Goal: Task Accomplishment & Management: Manage account settings

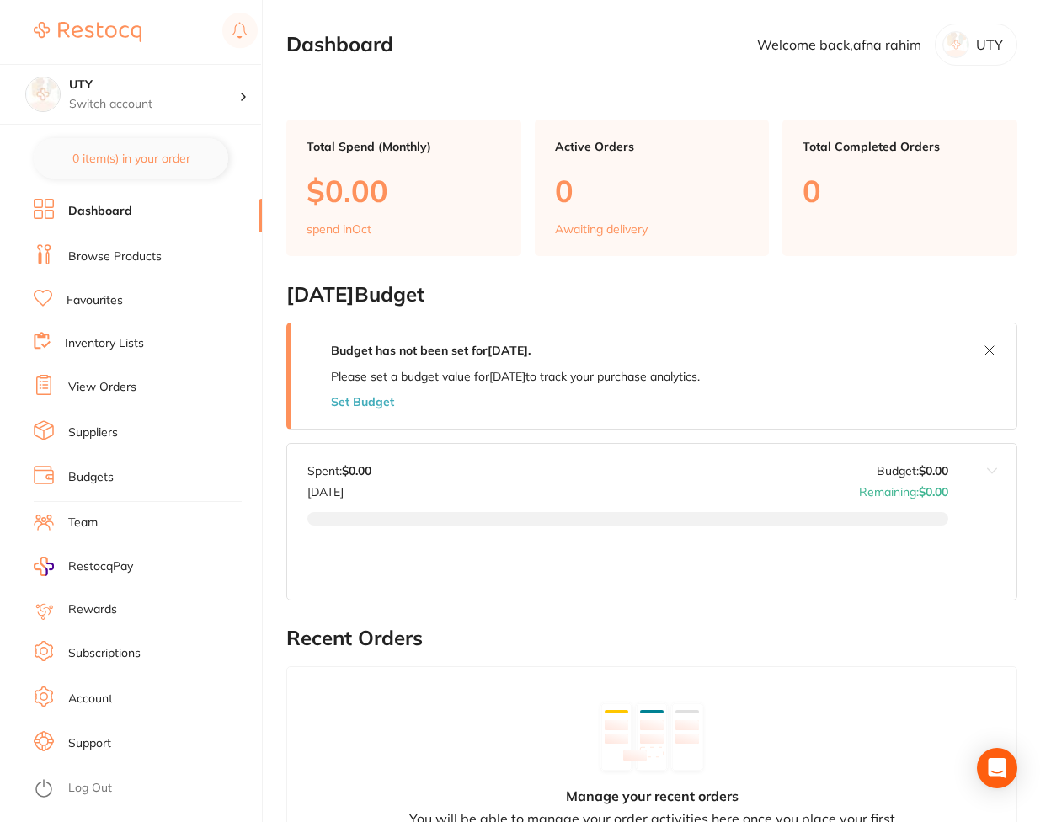
click at [133, 646] on link "Subscriptions" at bounding box center [104, 653] width 72 height 17
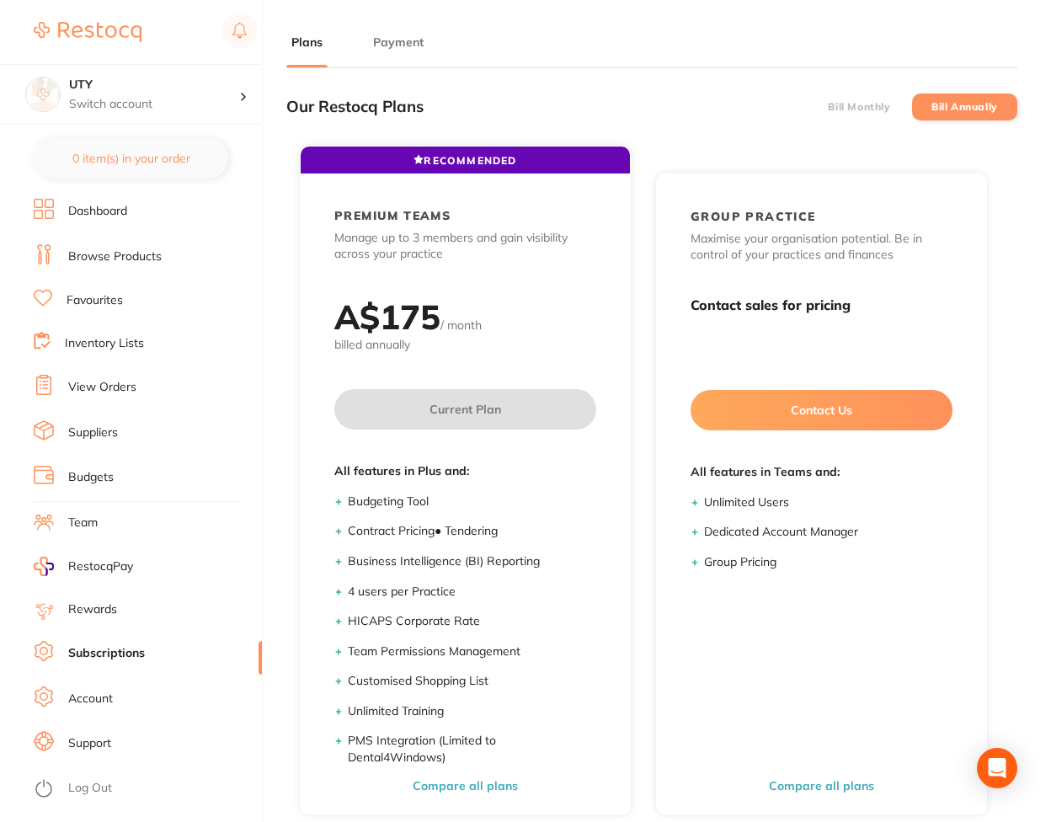
click at [406, 44] on button "Payment" at bounding box center [398, 43] width 61 height 16
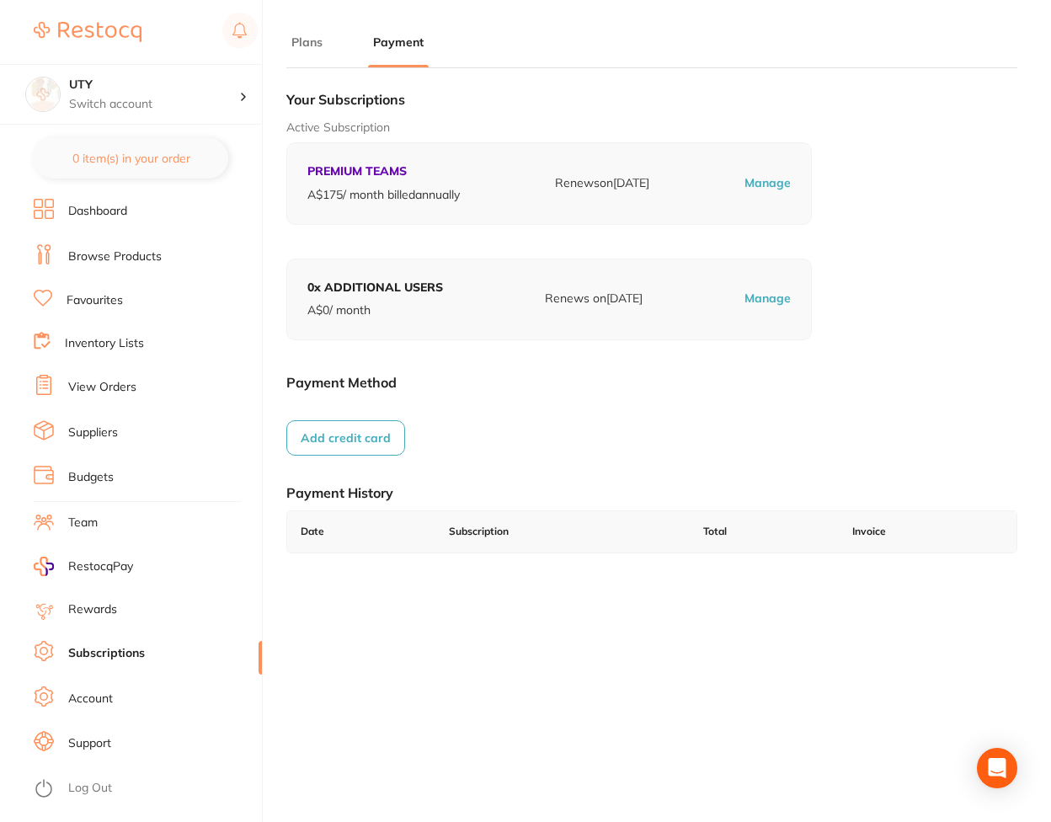
click at [367, 439] on button "Add credit card" at bounding box center [345, 437] width 119 height 35
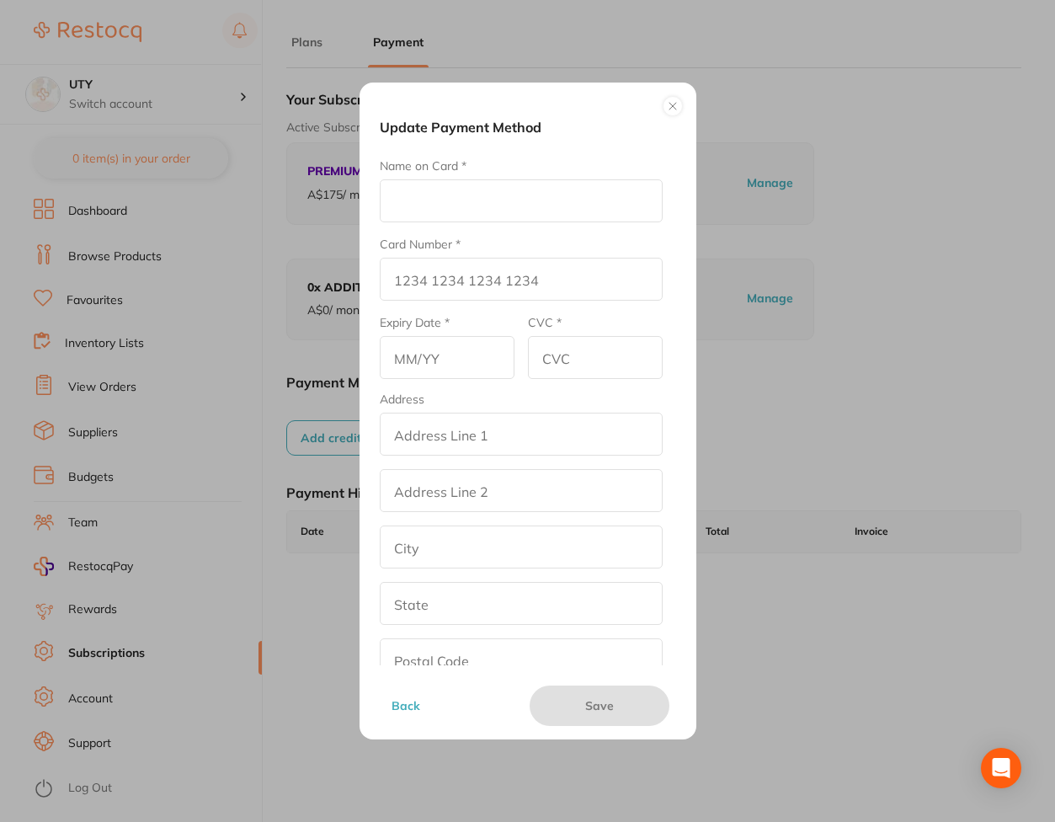
click at [537, 197] on input "Name on Card *" at bounding box center [521, 200] width 283 height 43
type input "DER"
type input "[CREDIT_CARD_NUMBER]"
type input "03/29"
click at [438, 424] on input "addressLineOne" at bounding box center [521, 433] width 283 height 43
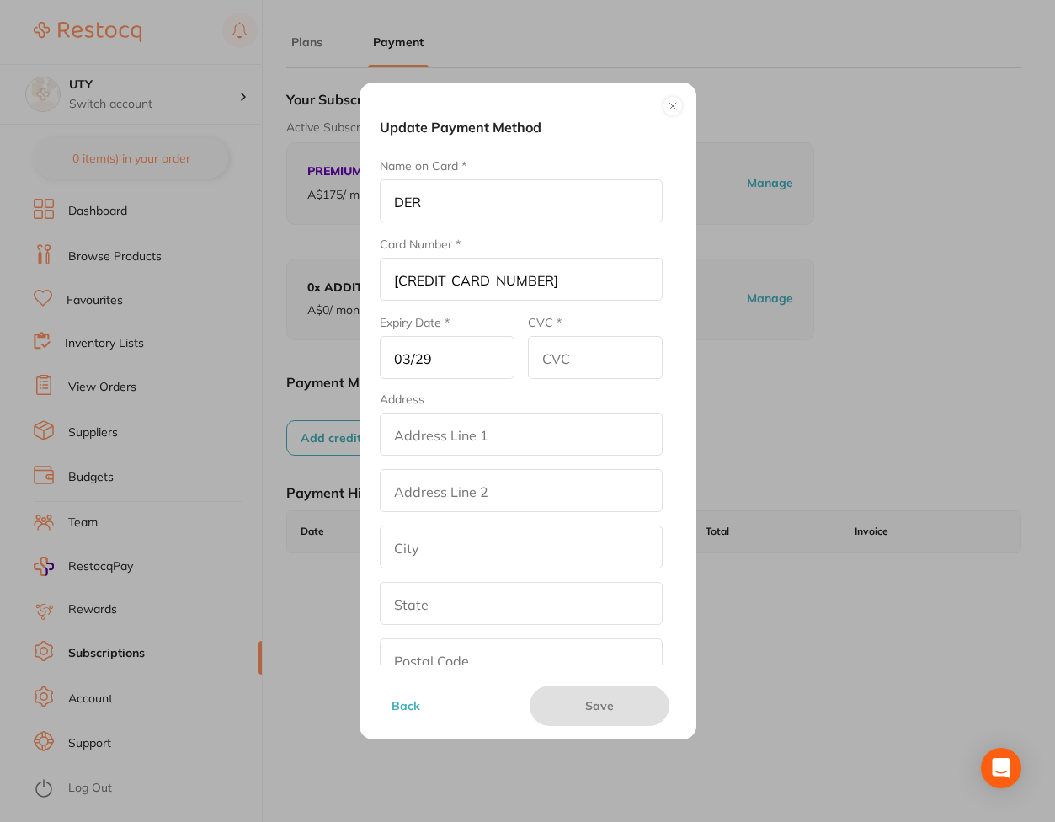
type input "street2"
type input "[GEOGRAPHIC_DATA]"
type input "[US_STATE]"
type input "90001"
click at [450, 498] on input "addressLinetwo" at bounding box center [521, 490] width 283 height 43
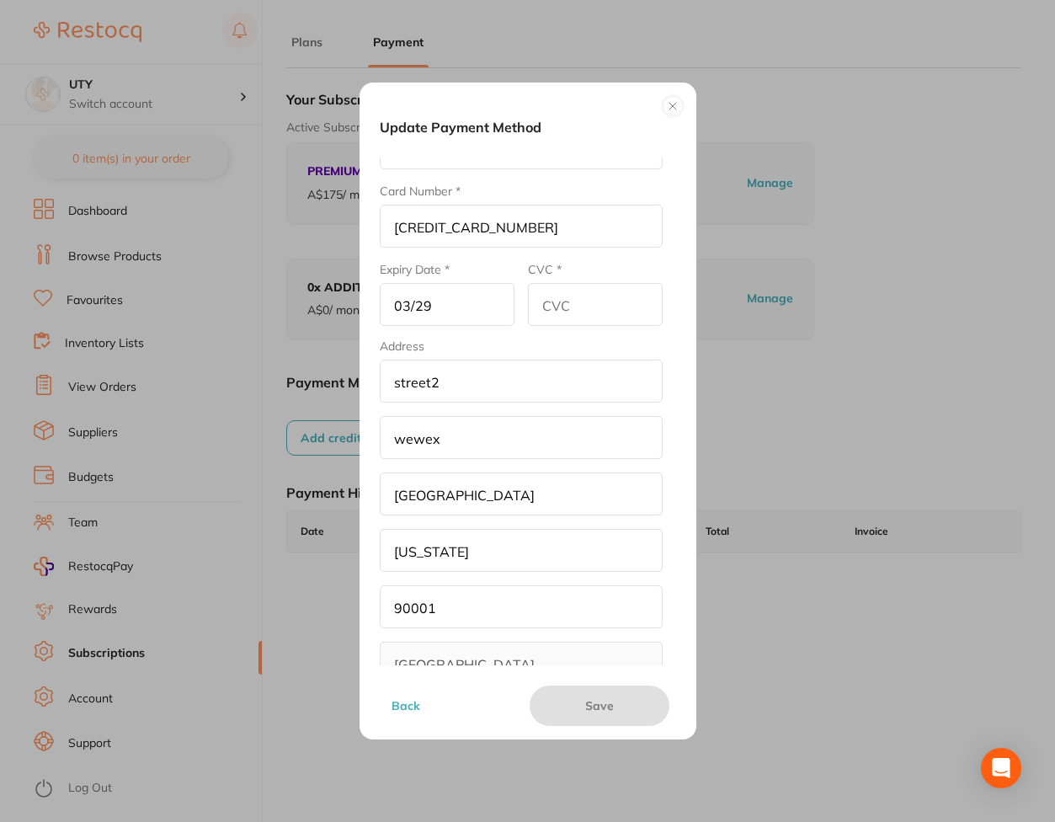
scroll to position [92, 0]
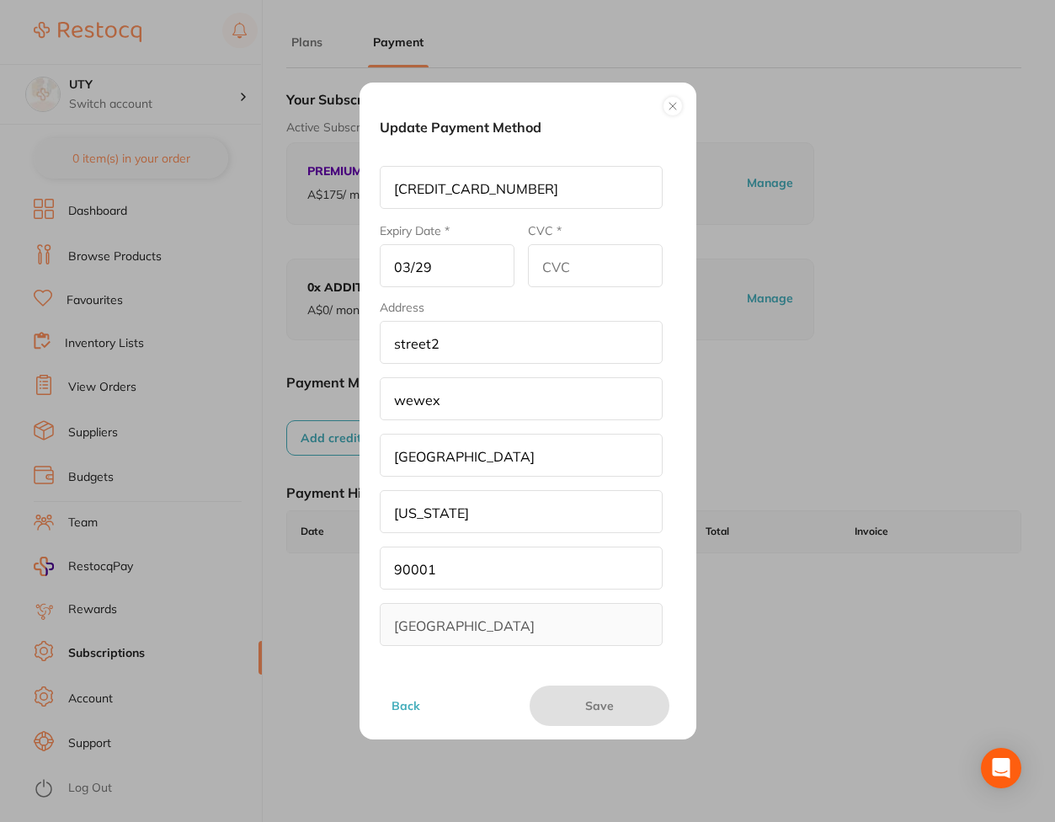
type input "wewex"
click at [589, 272] on input "CVC *" at bounding box center [595, 265] width 135 height 43
type input "456"
click at [628, 700] on button "Save" at bounding box center [599, 705] width 140 height 40
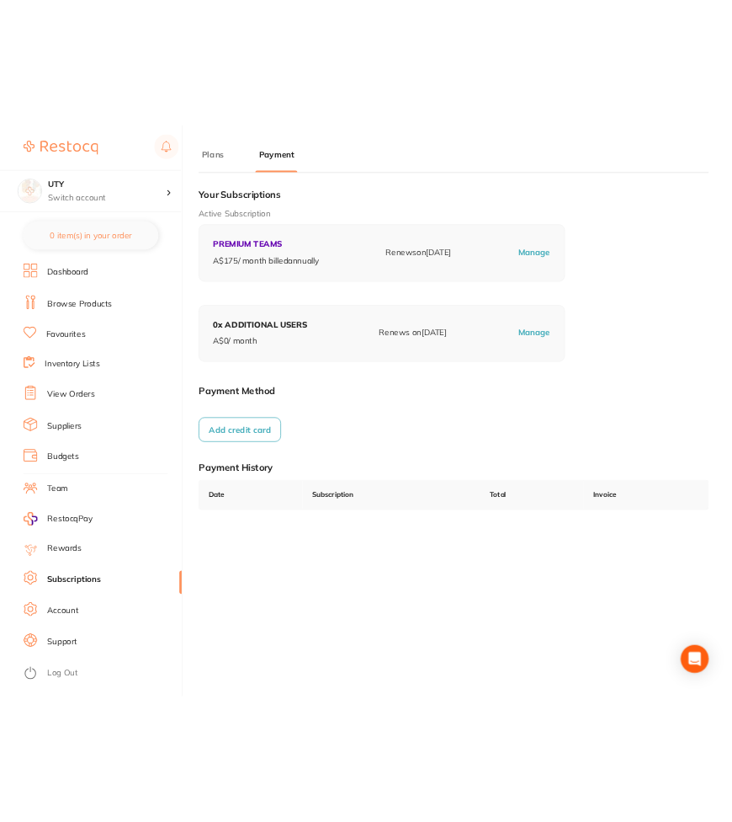
scroll to position [24, 0]
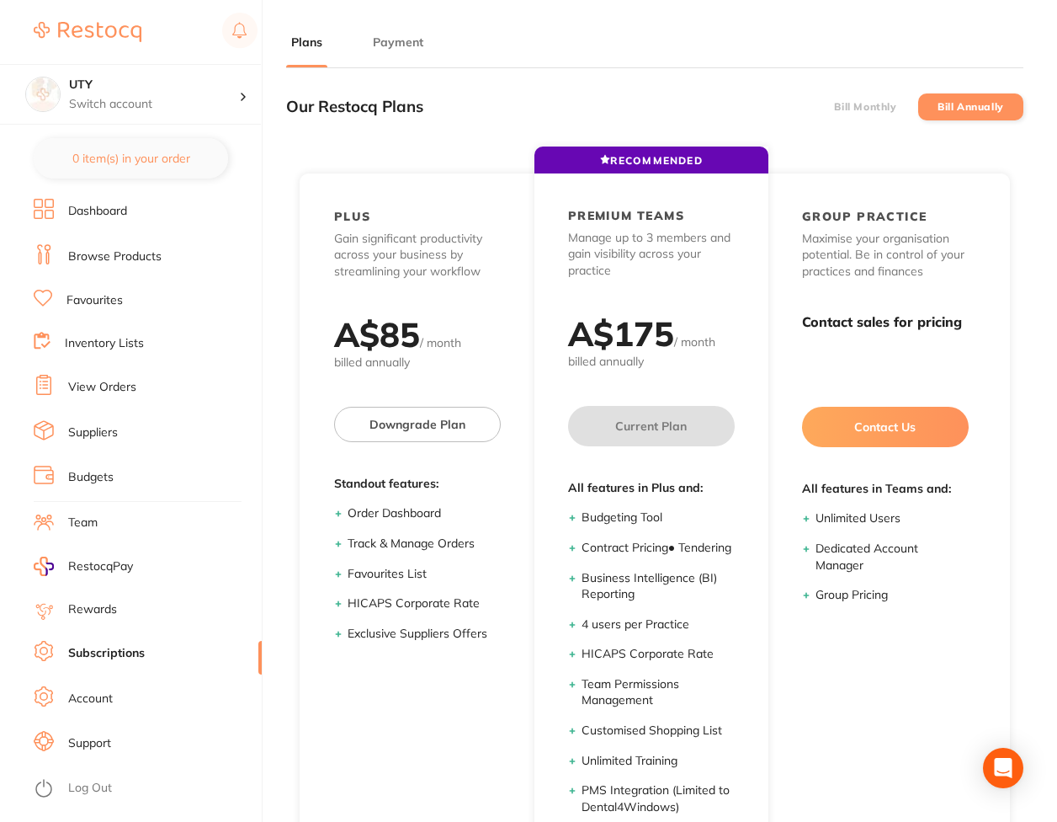
click at [420, 39] on button "Payment" at bounding box center [398, 43] width 61 height 16
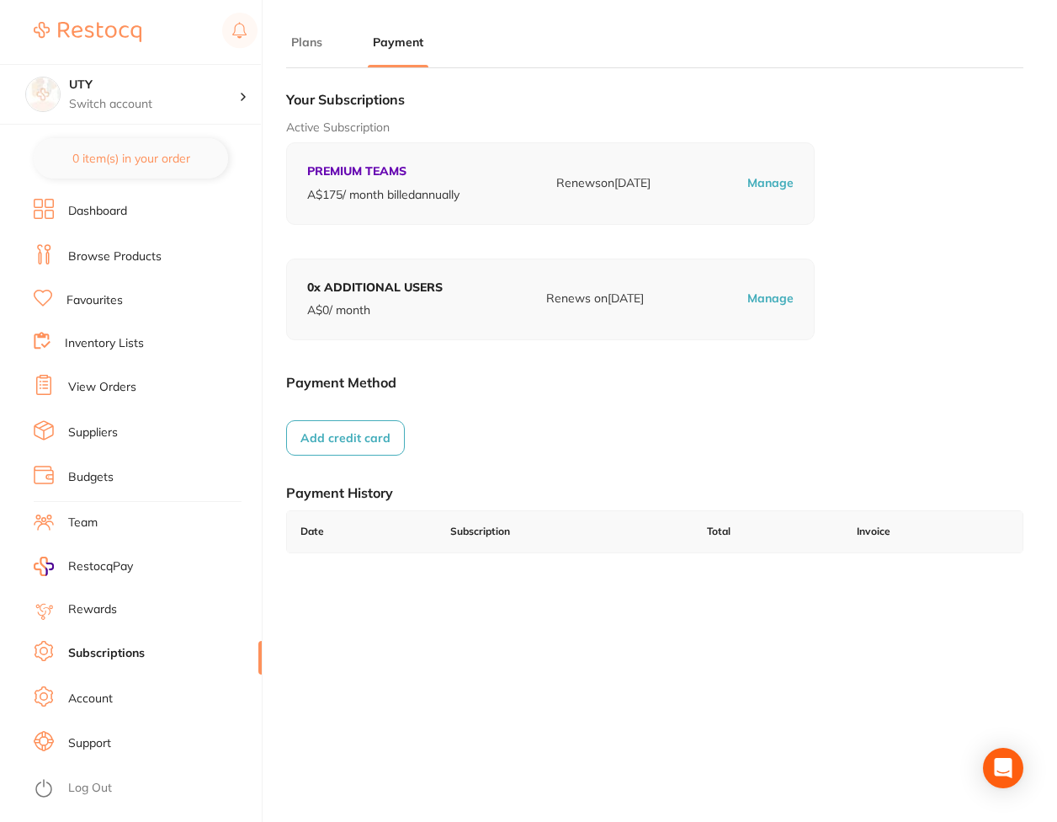
click at [367, 426] on button "Add credit card" at bounding box center [345, 437] width 119 height 35
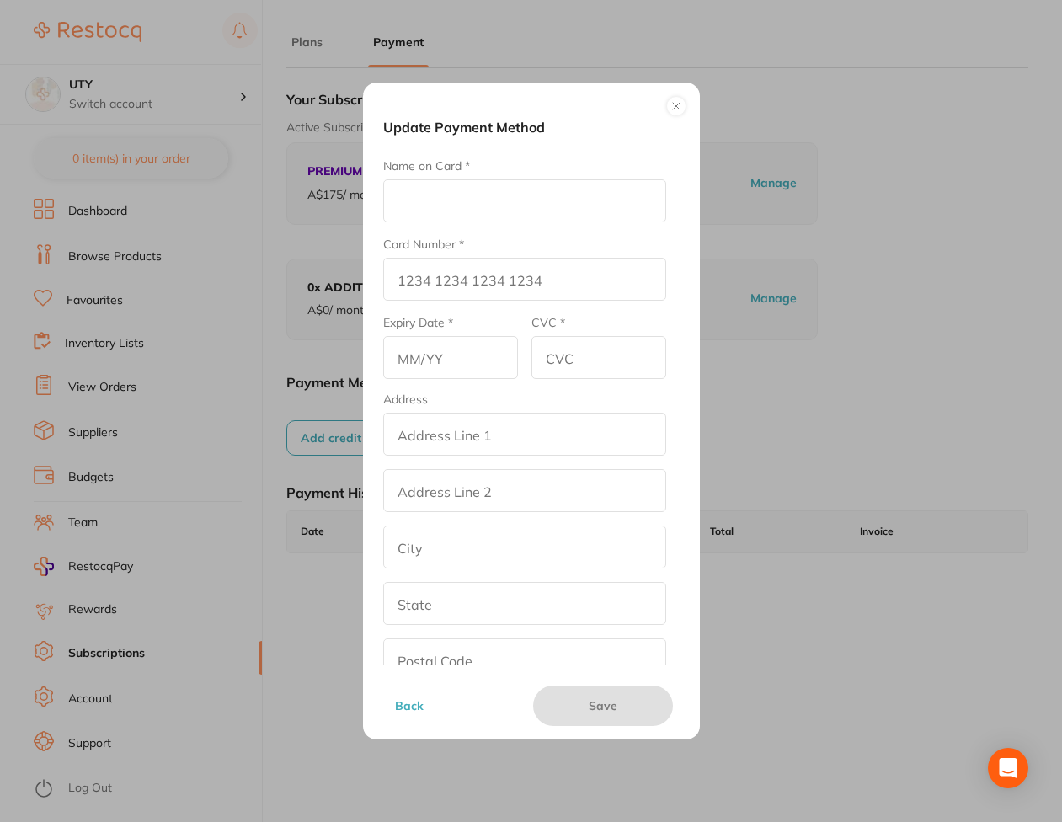
click at [513, 221] on input "Name on Card *" at bounding box center [524, 200] width 283 height 43
type input "DER"
type input "[CREDIT_CARD_NUMBER]"
type input "03/29"
click at [415, 438] on input "addressLineOne" at bounding box center [524, 433] width 283 height 43
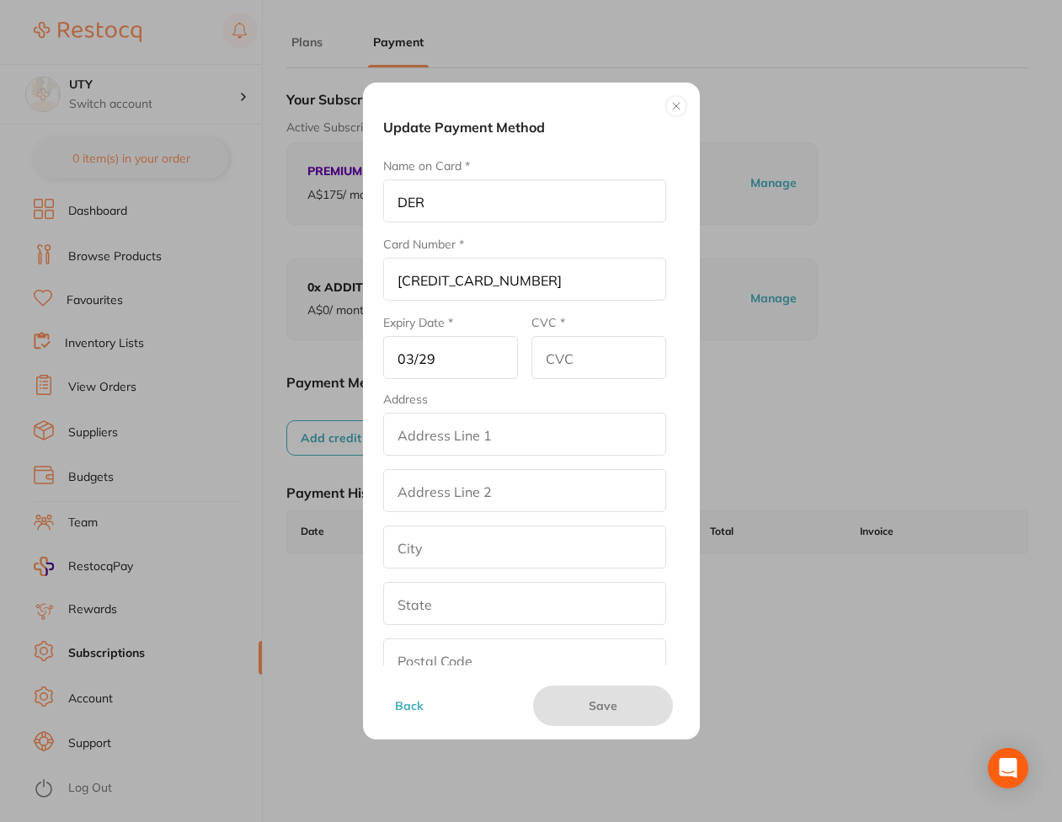
click at [736, 483] on div "Update Payment Method Name on Card * DER Card Number * 5104 0155 5555 5558 Expi…" at bounding box center [531, 411] width 1062 height 822
click at [619, 353] on input "CVC *" at bounding box center [598, 357] width 135 height 43
type input "123"
click at [593, 699] on button "Save" at bounding box center [603, 705] width 140 height 40
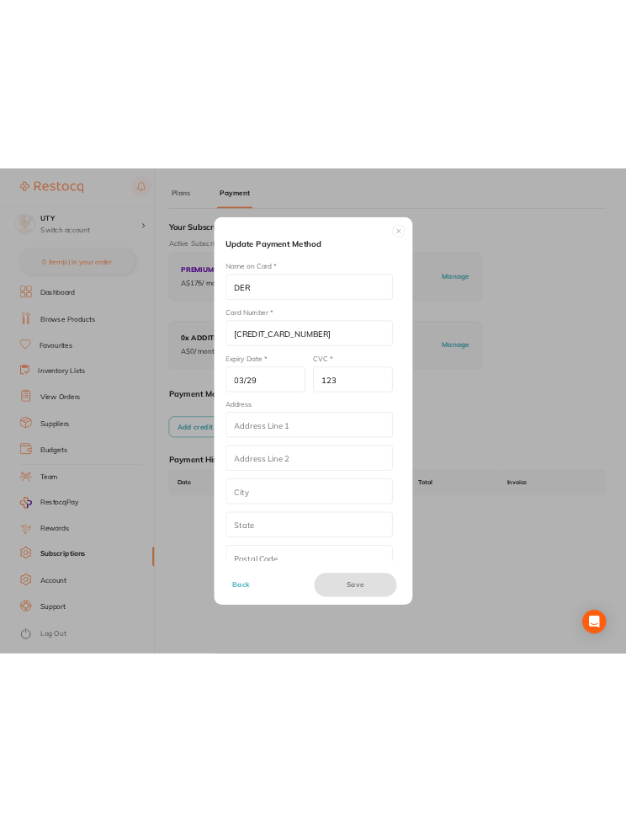
scroll to position [24, 0]
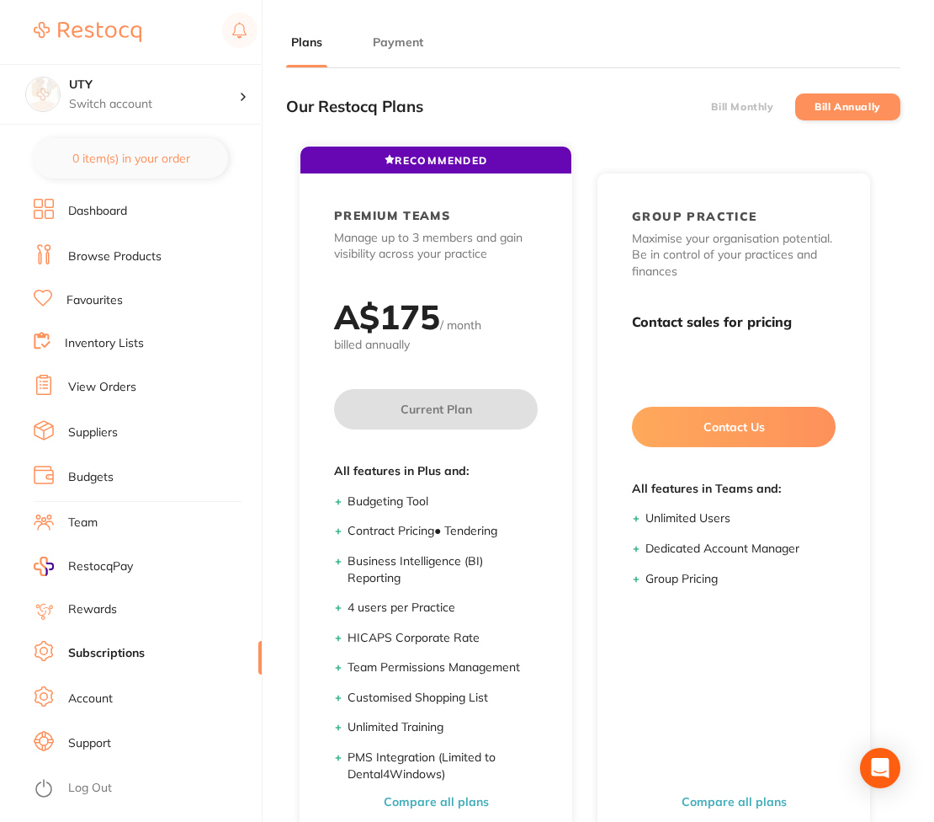
click at [396, 39] on button "Payment" at bounding box center [398, 43] width 61 height 16
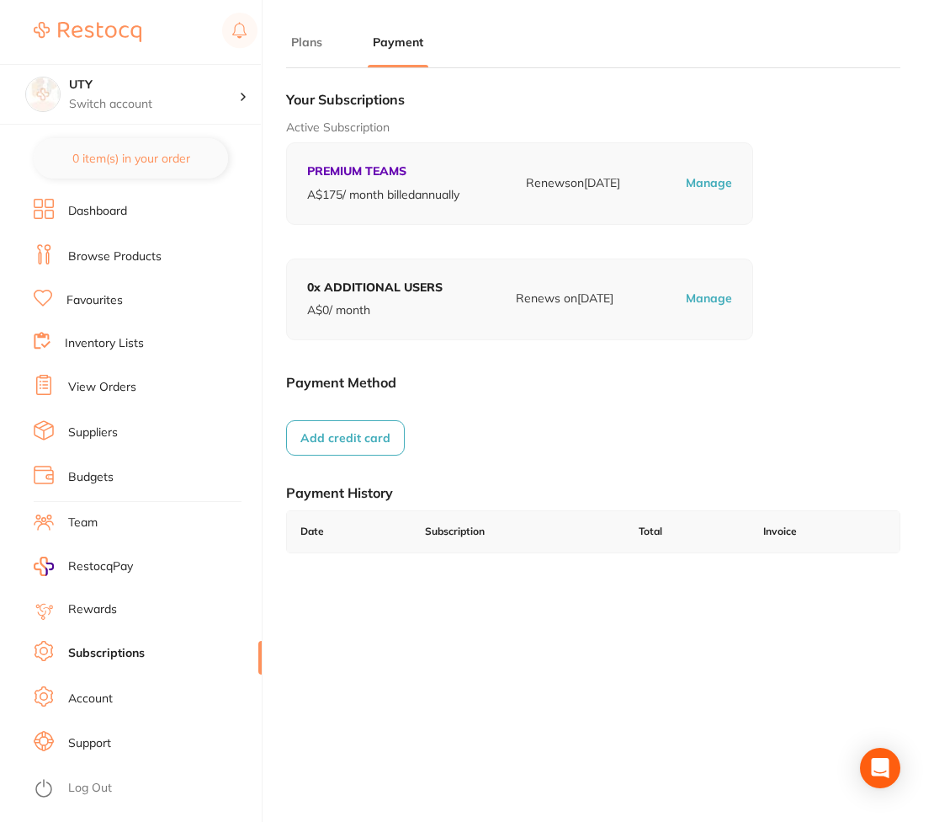
click at [381, 439] on button "Add credit card" at bounding box center [345, 437] width 119 height 35
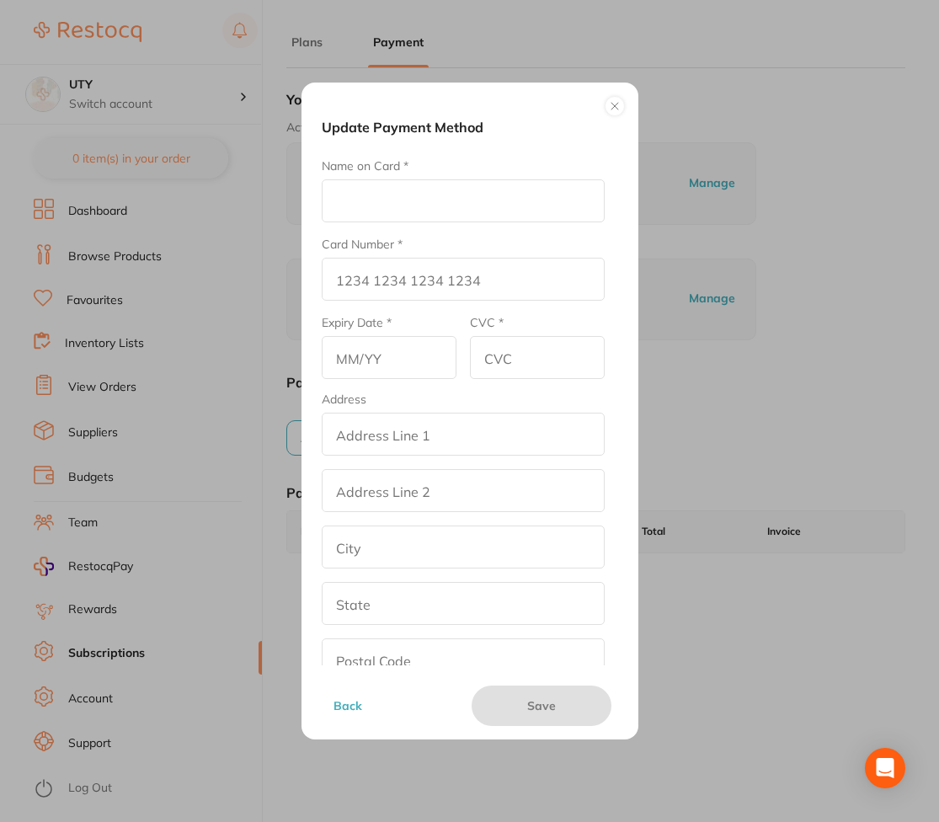
click at [423, 179] on input "Name on Card *" at bounding box center [463, 200] width 283 height 43
type input "DER"
type input "[CREDIT_CARD_NUMBER]"
type input "03/29"
drag, startPoint x: 486, startPoint y: 295, endPoint x: 324, endPoint y: 281, distance: 162.2
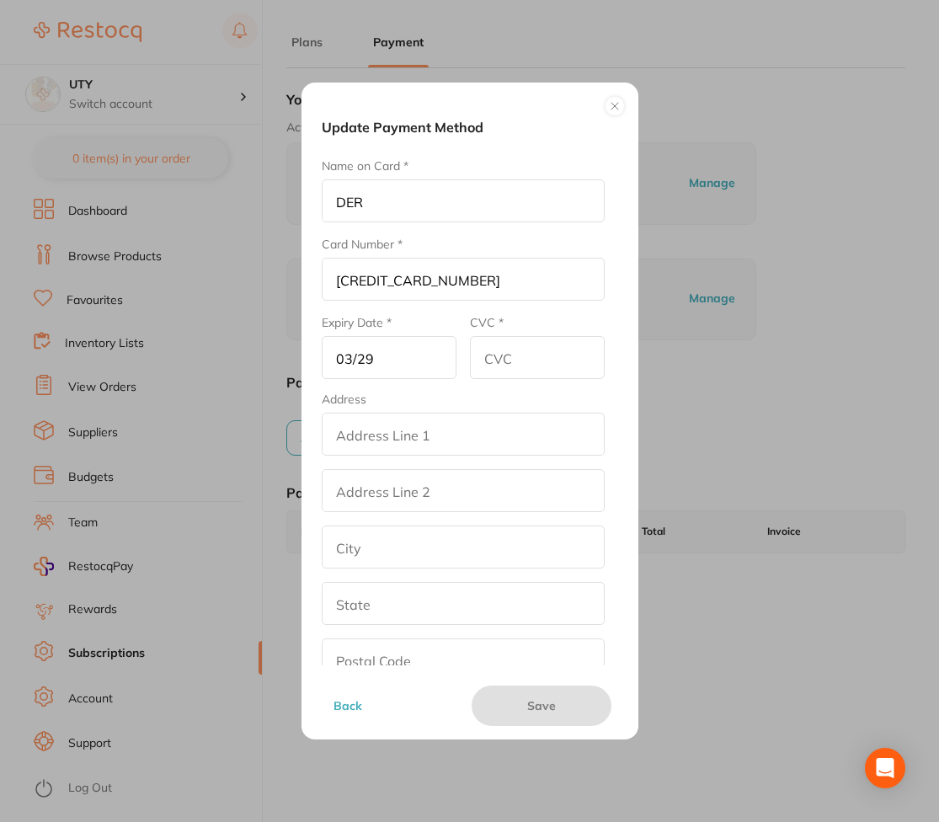
click at [324, 281] on input "[CREDIT_CARD_NUMBER]" at bounding box center [463, 279] width 283 height 43
type input "[CREDIT_CARD_NUMBER]"
click at [527, 362] on input "CVC *" at bounding box center [537, 357] width 135 height 43
type input "123"
click at [409, 439] on input "addressLineOne" at bounding box center [463, 433] width 283 height 43
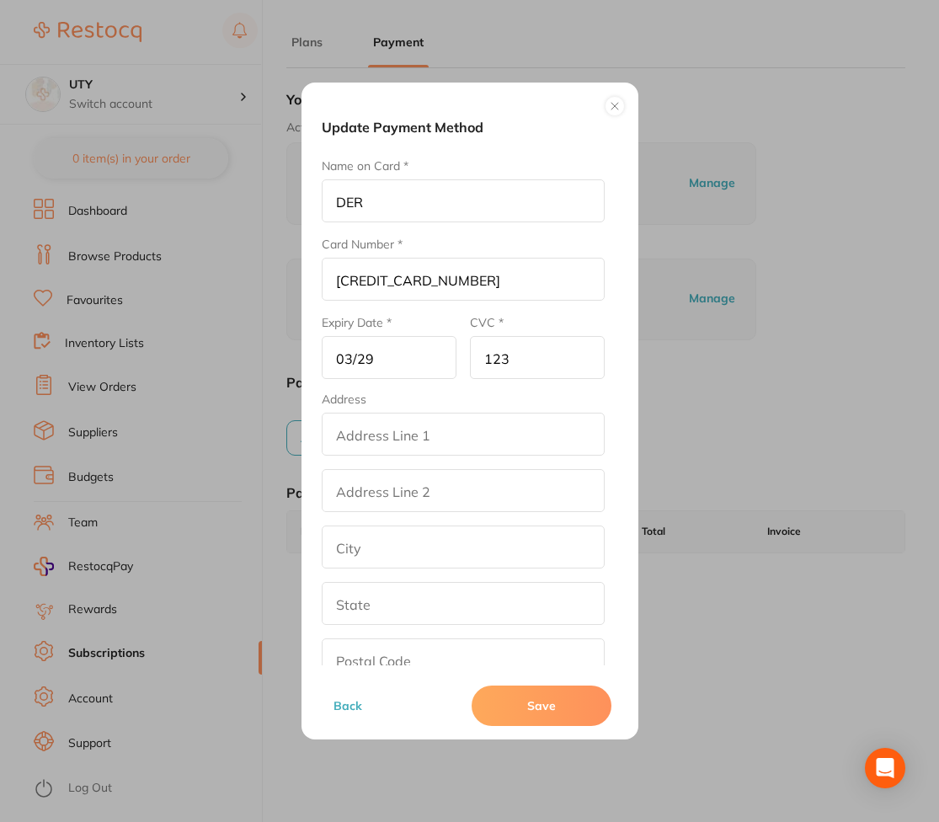
type input "street2"
type input "[GEOGRAPHIC_DATA]"
type input "[US_STATE]"
type input "90001"
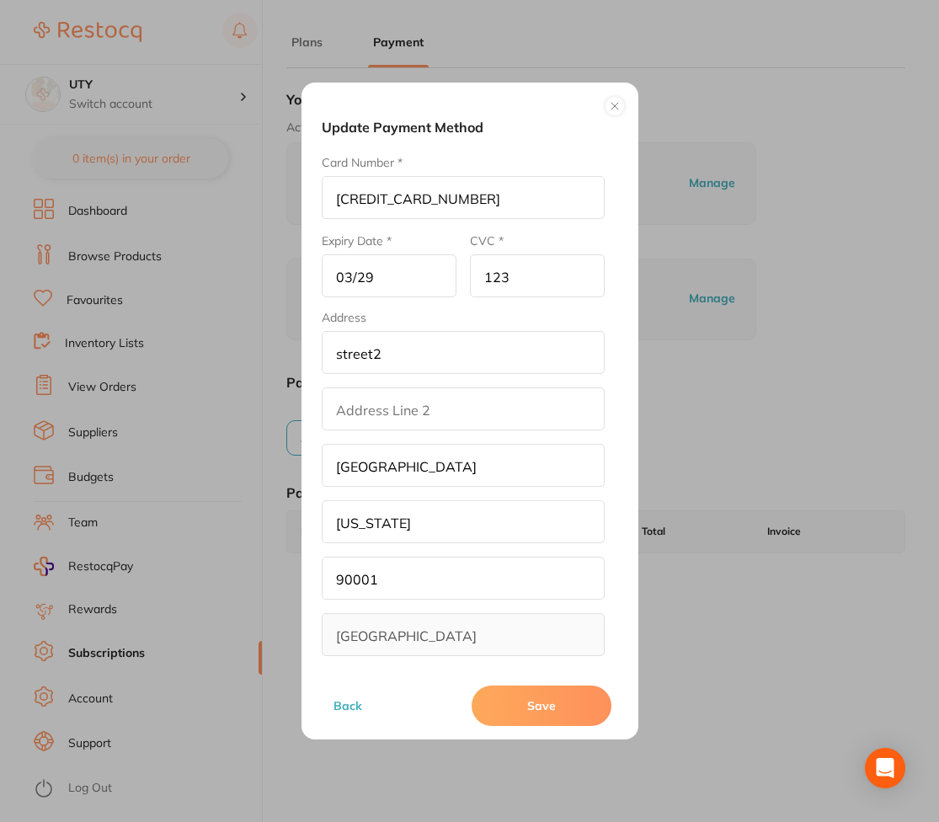
scroll to position [92, 0]
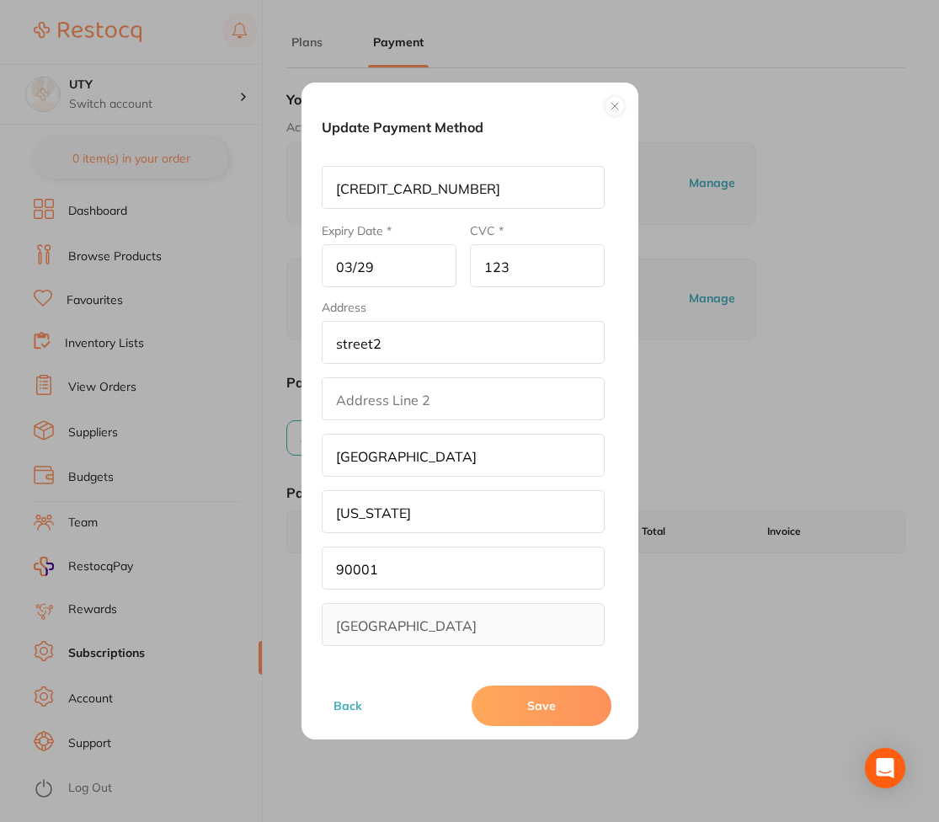
click at [519, 700] on button "Save" at bounding box center [541, 705] width 140 height 40
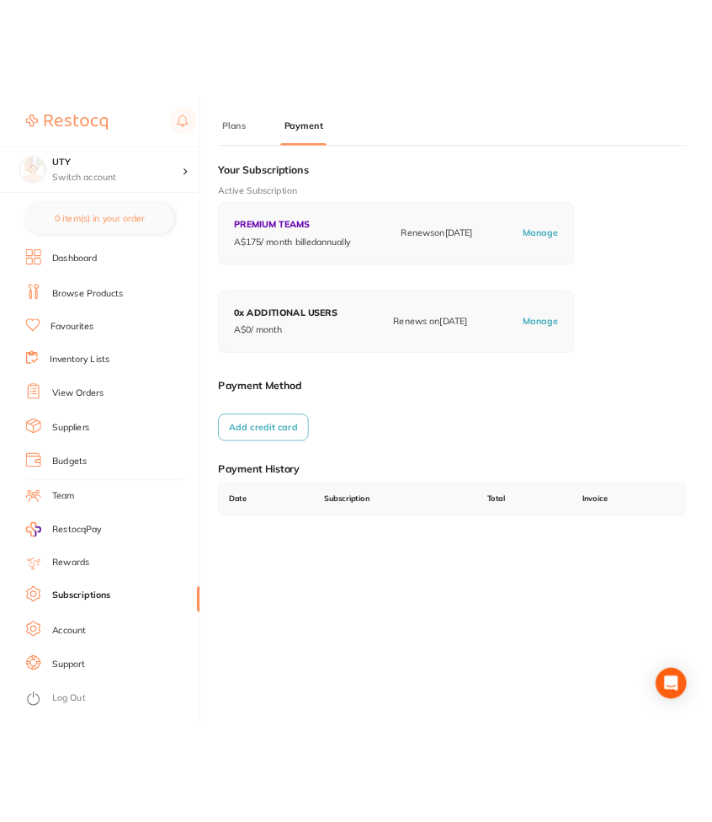
scroll to position [0, 0]
